Goal: Task Accomplishment & Management: Use online tool/utility

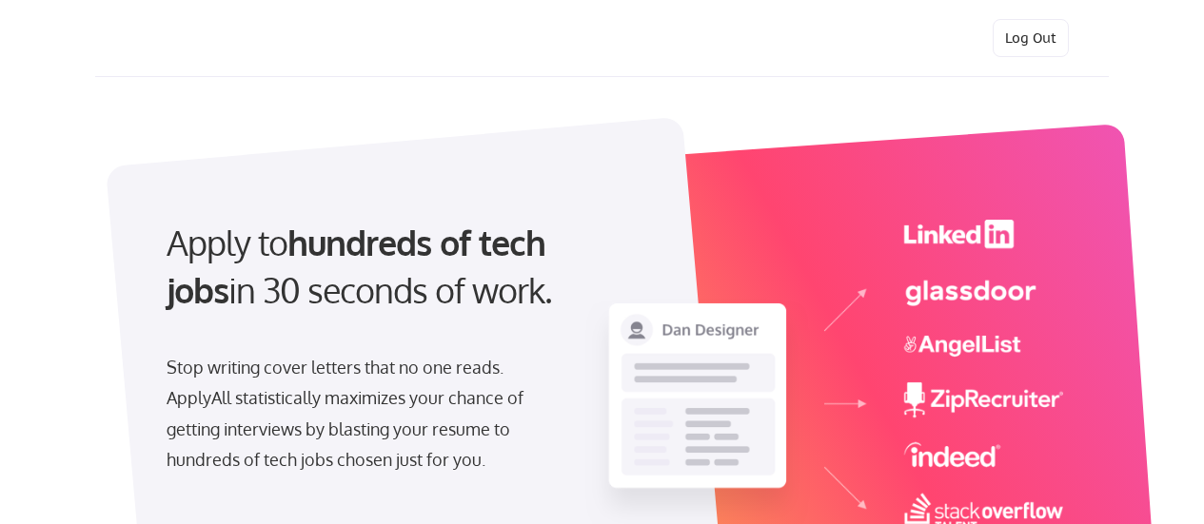
select select ""marketing___comms""
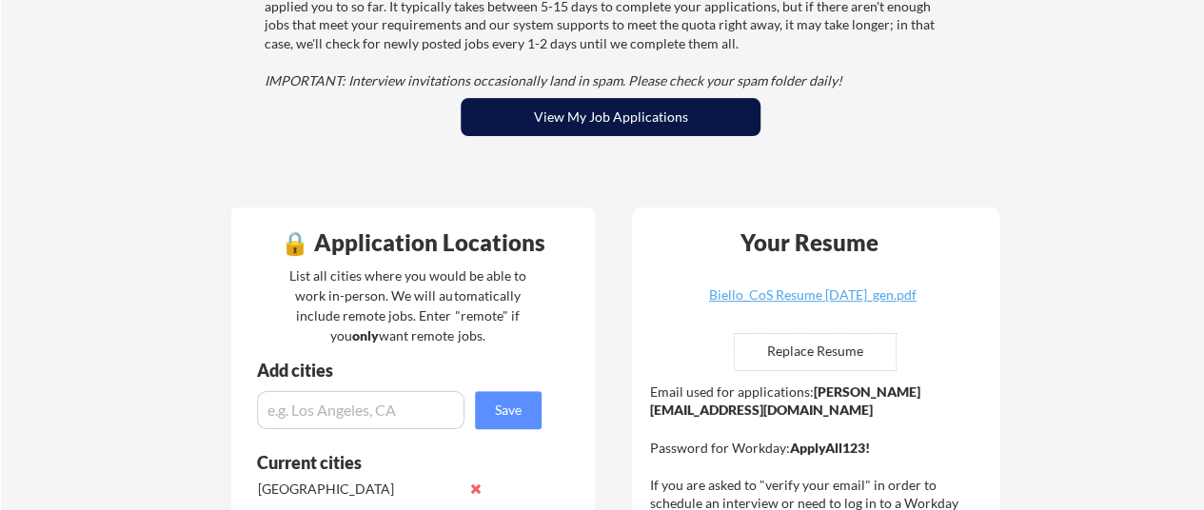
scroll to position [285, 0]
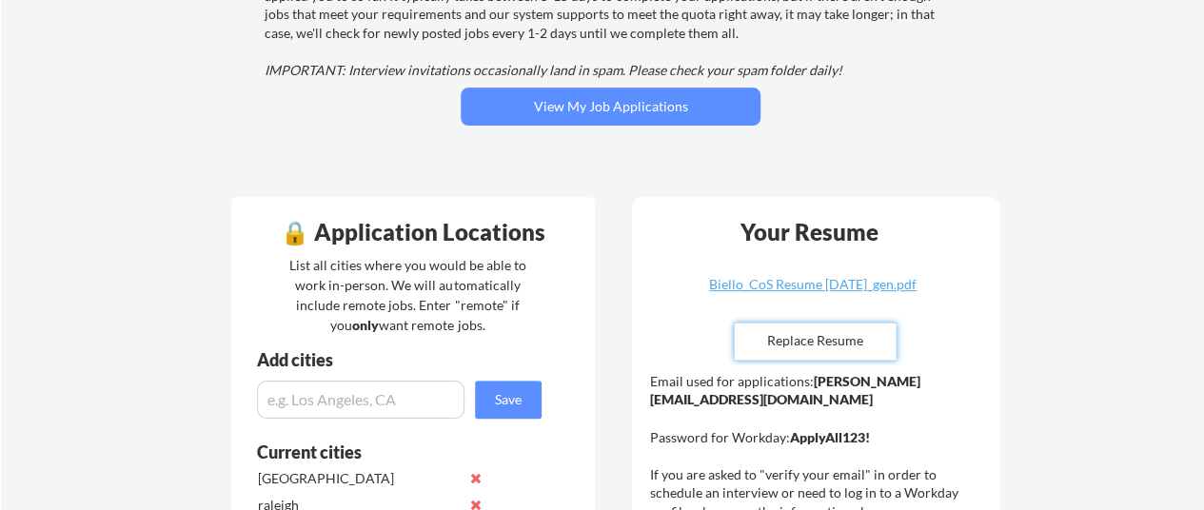
click at [820, 334] on input "file" at bounding box center [815, 342] width 161 height 36
type input "C:\fakepath\[PERSON_NAME] ATS FRIENDLY RESUME.docx"
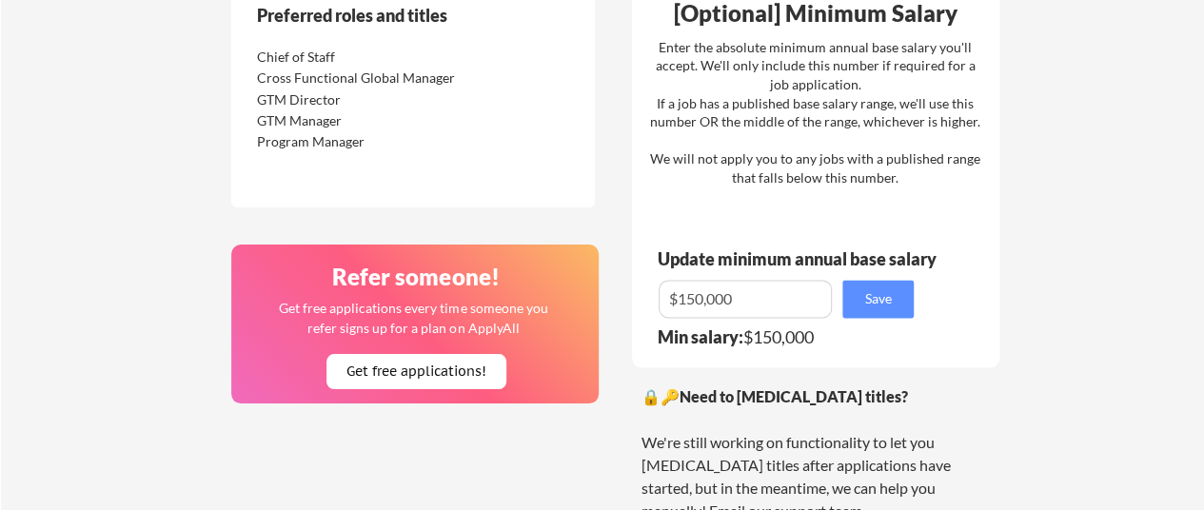
scroll to position [1237, 0]
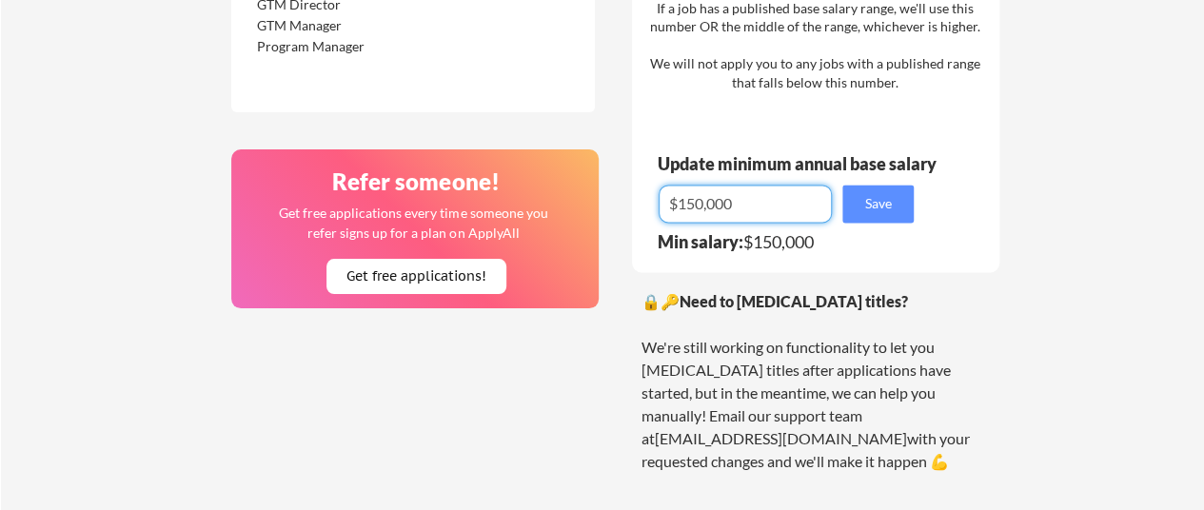
click at [687, 203] on input "input" at bounding box center [744, 204] width 173 height 38
type input "$120,000"
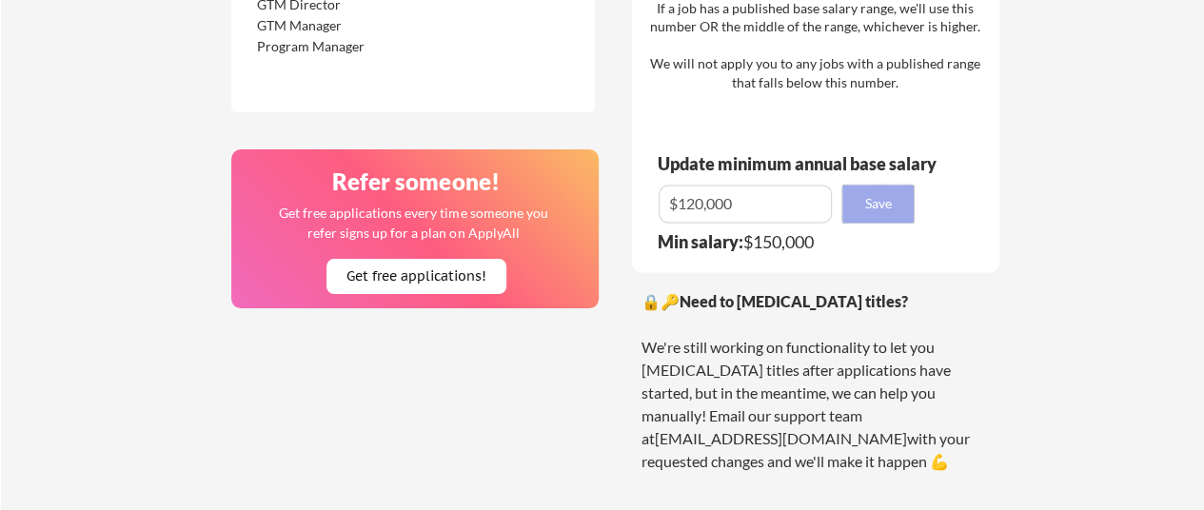
click at [880, 208] on button "Save" at bounding box center [877, 204] width 71 height 38
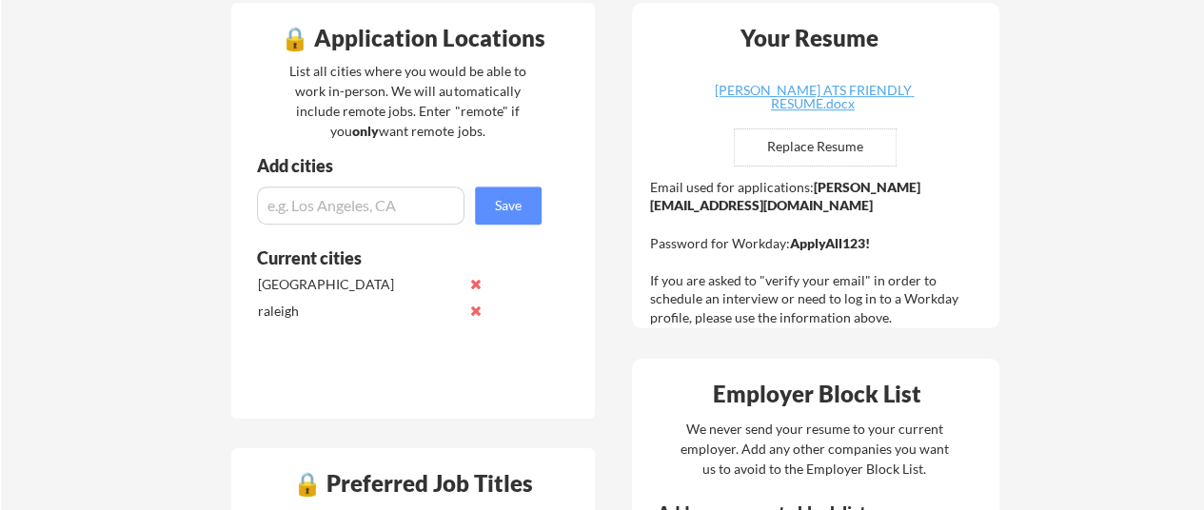
scroll to position [190, 0]
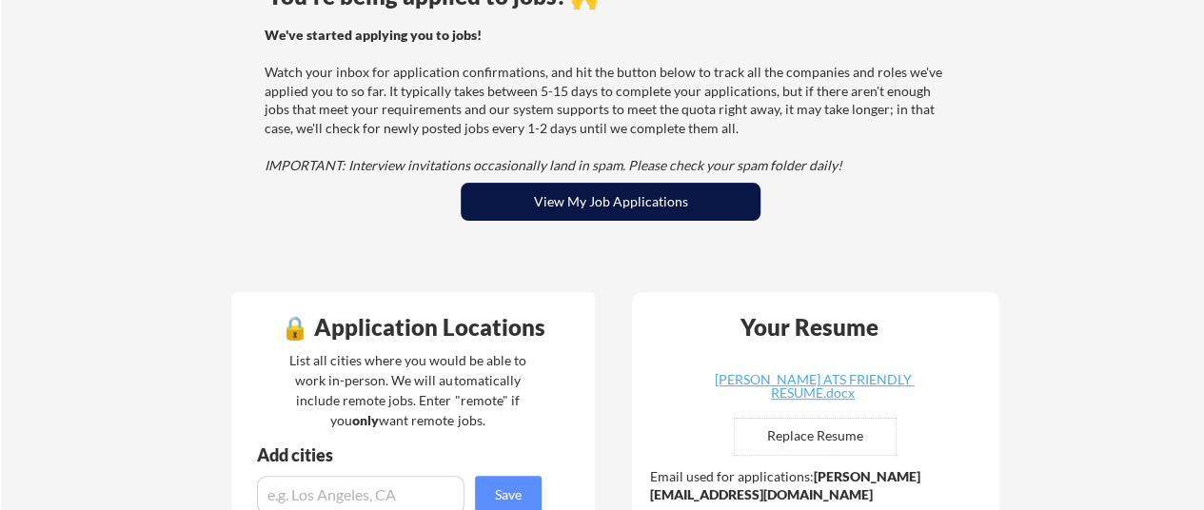
click at [655, 206] on button "View My Job Applications" at bounding box center [611, 202] width 300 height 38
